Goal: Information Seeking & Learning: Check status

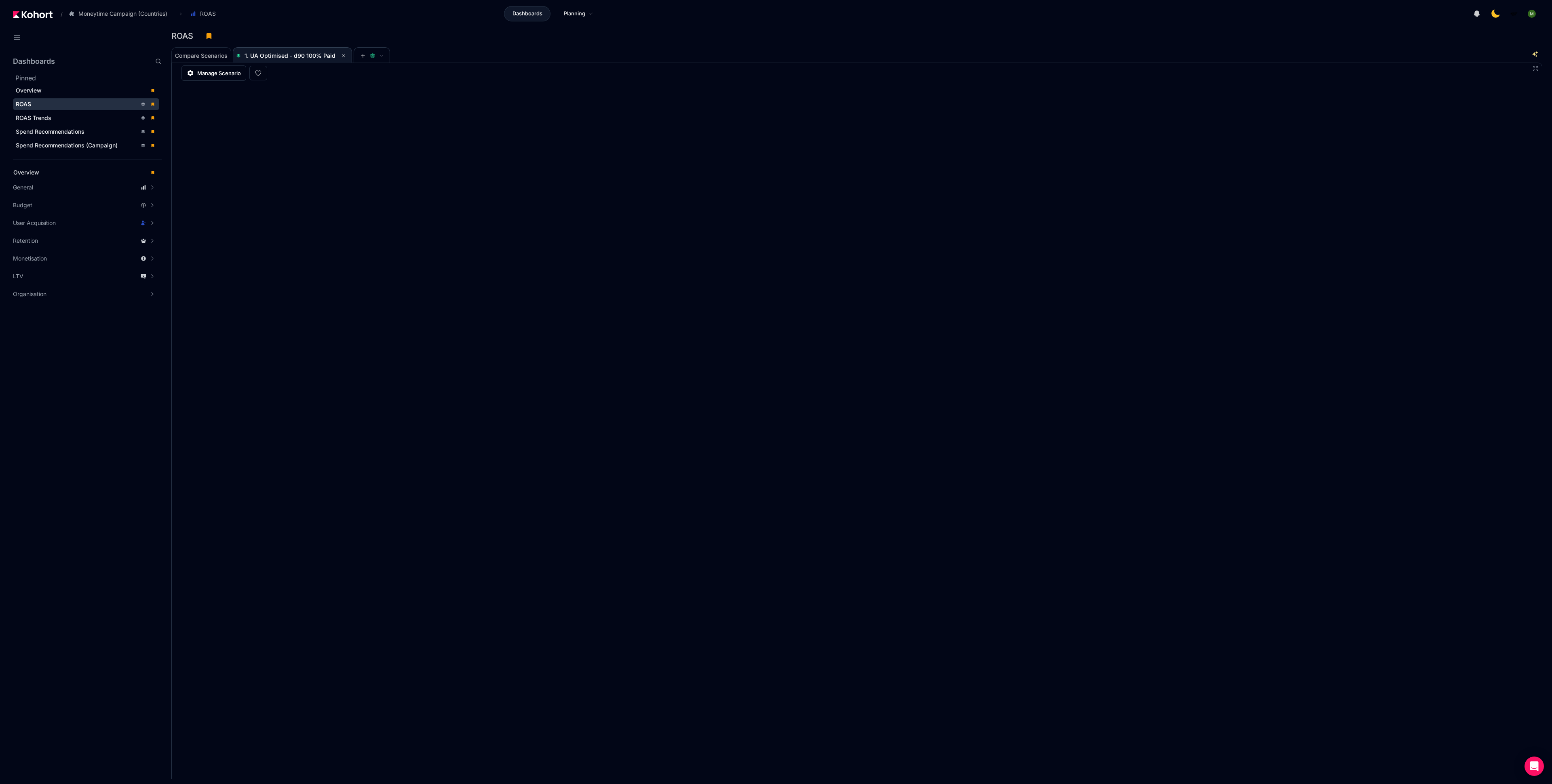
scroll to position [1, 0]
click at [64, 423] on aside "Dashboards Pinned Overview ROAS ROAS Trends Spend Recommendations Spend Recomme…" at bounding box center [81, 415] width 161 height 736
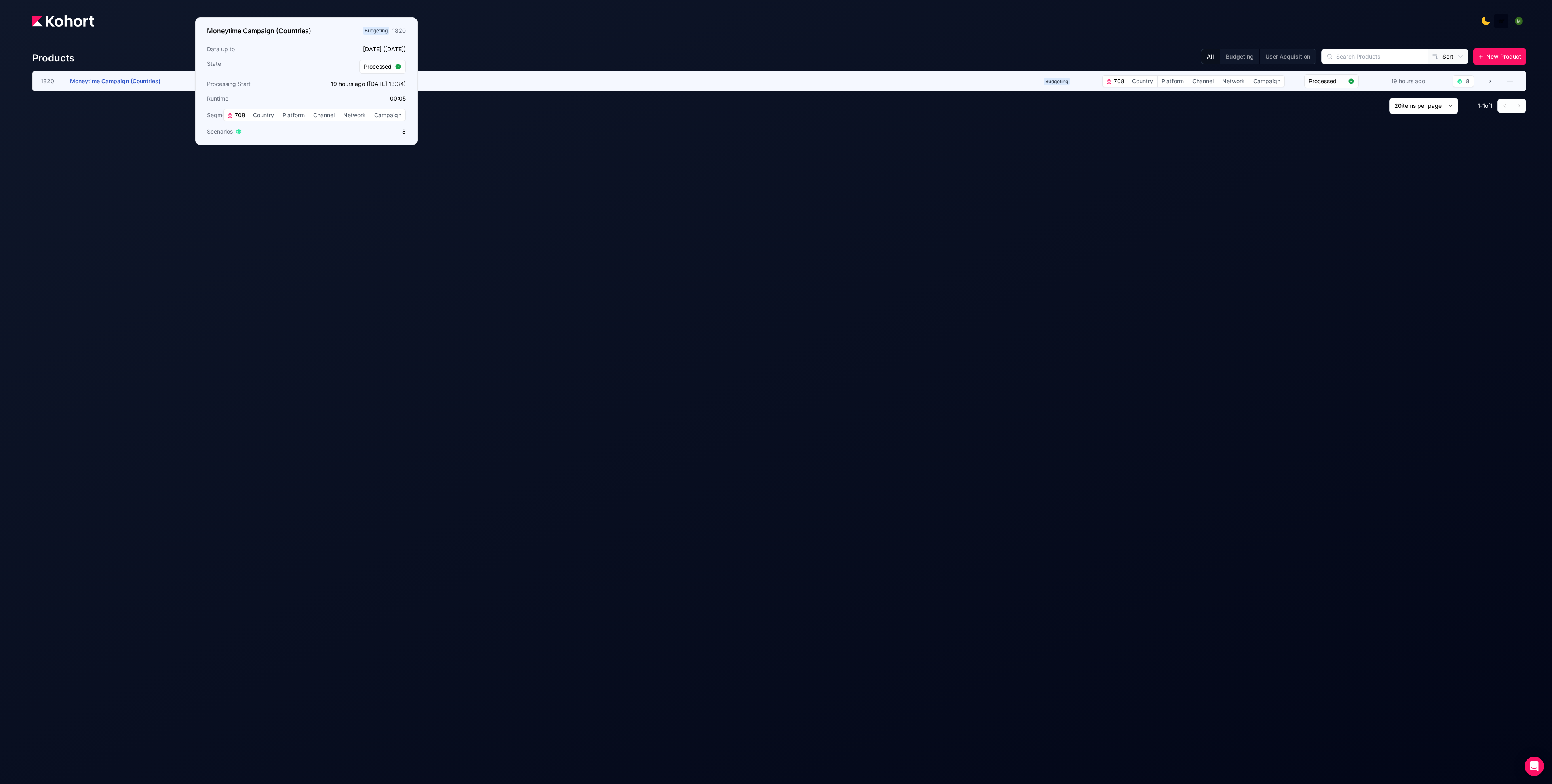
click at [115, 78] on span "Moneytime Campaign (Countries)" at bounding box center [115, 81] width 90 height 7
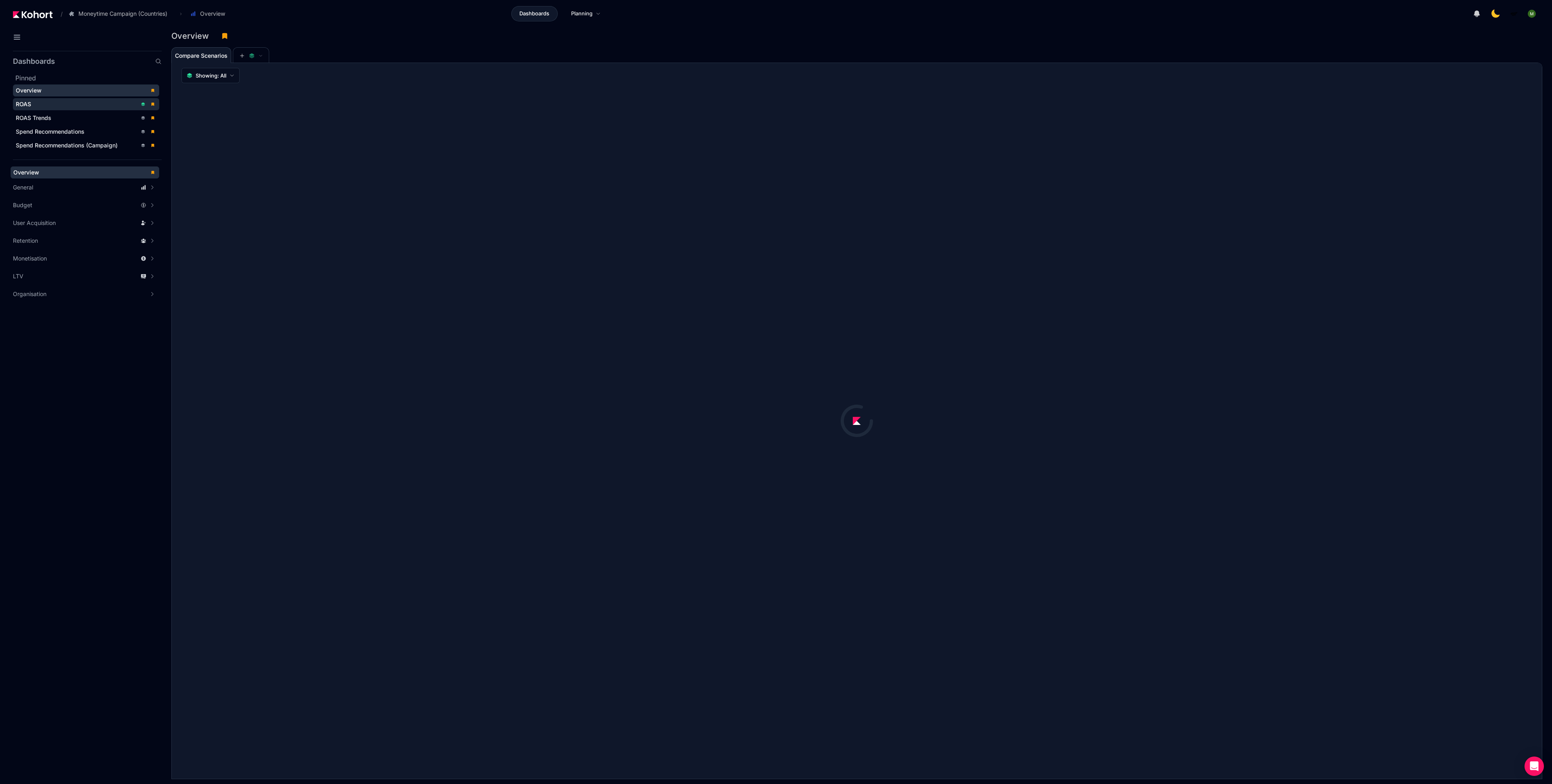
click at [66, 105] on div "ROAS" at bounding box center [76, 104] width 121 height 8
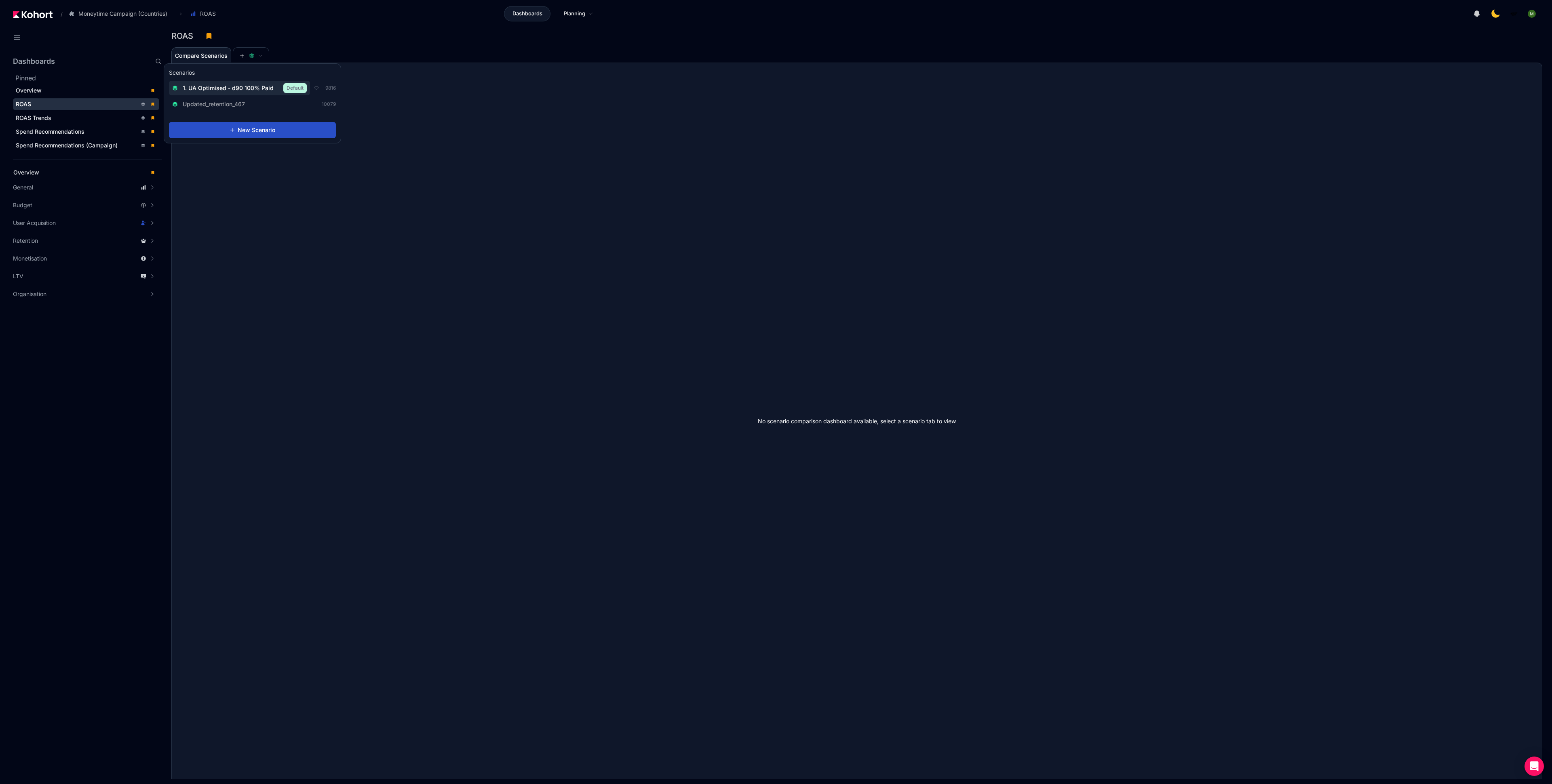
click at [252, 87] on span "1. UA Optimised - d90 100% Paid" at bounding box center [228, 88] width 91 height 8
click at [415, 19] on div "Dashboards Planning" at bounding box center [552, 13] width 657 height 15
